Goal: Information Seeking & Learning: Learn about a topic

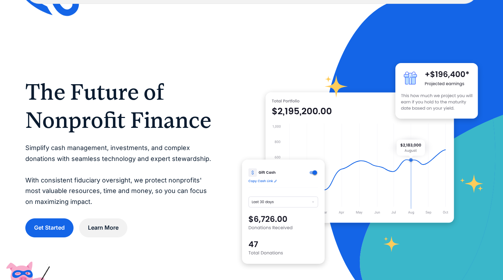
scroll to position [33, 0]
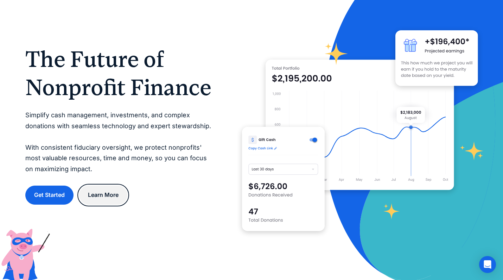
click at [96, 196] on link "Learn More" at bounding box center [103, 195] width 48 height 19
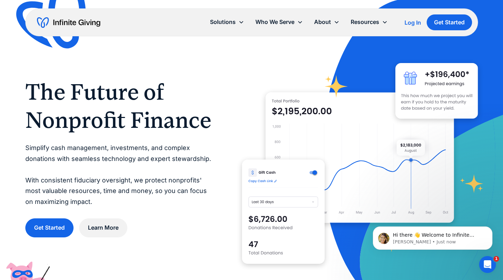
scroll to position [0, 0]
click at [491, 227] on icon "Dismiss notification" at bounding box center [491, 228] width 4 height 4
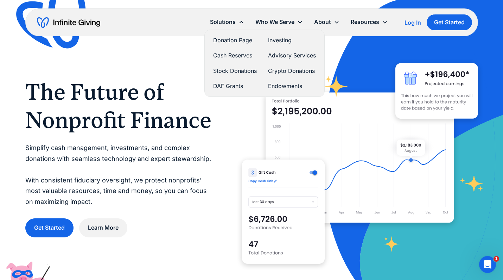
click at [234, 70] on link "Stock Donations" at bounding box center [235, 71] width 44 height 10
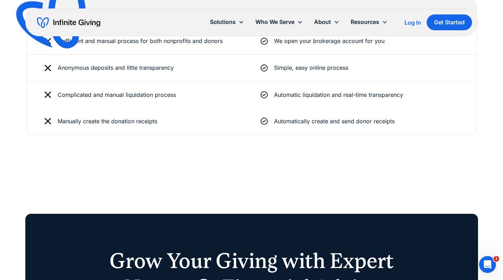
scroll to position [1227, 0]
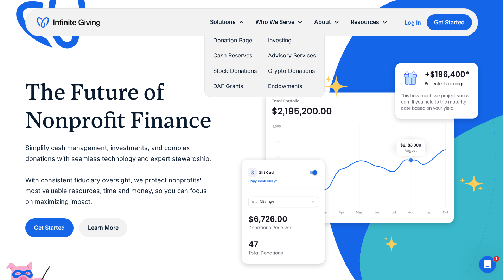
click at [221, 71] on link "Stock Donations" at bounding box center [235, 71] width 44 height 10
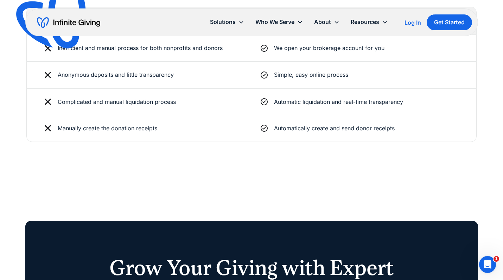
scroll to position [1222, 0]
